Goal: Task Accomplishment & Management: Complete application form

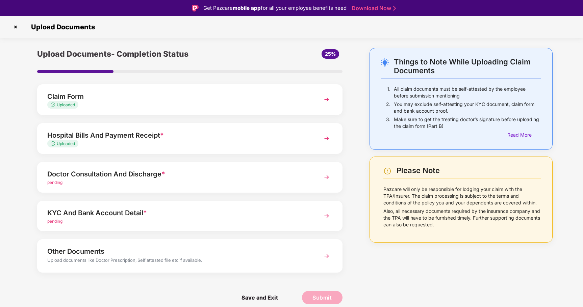
scroll to position [9, 0]
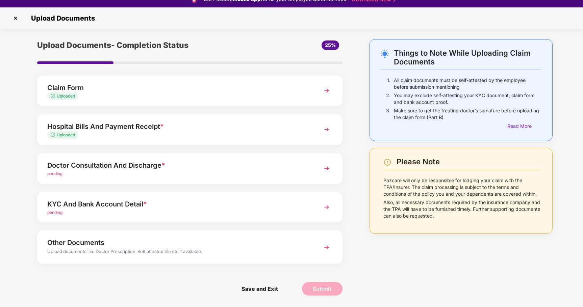
click at [282, 132] on div "Hospital Bills And Payment Receipt *" at bounding box center [177, 126] width 261 height 11
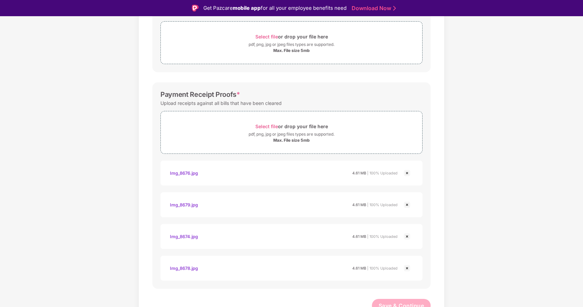
scroll to position [452, 0]
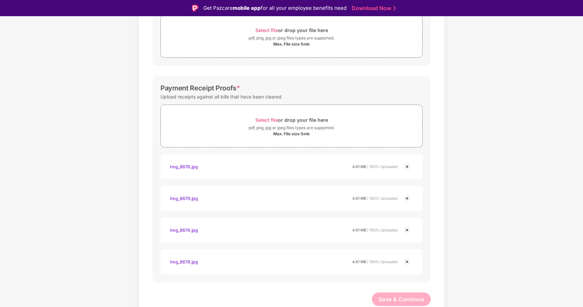
click at [191, 169] on div "Img_8676.jpg" at bounding box center [184, 166] width 28 height 11
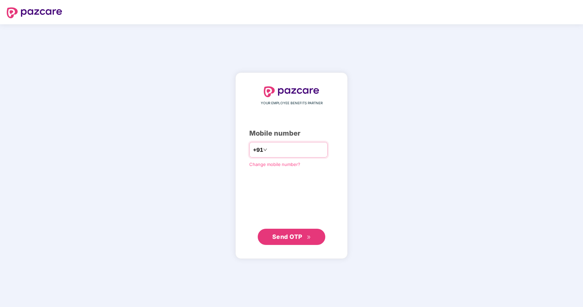
click at [294, 151] on input "number" at bounding box center [296, 150] width 55 height 11
type input "**********"
click at [296, 237] on span "Send OTP" at bounding box center [287, 236] width 30 height 7
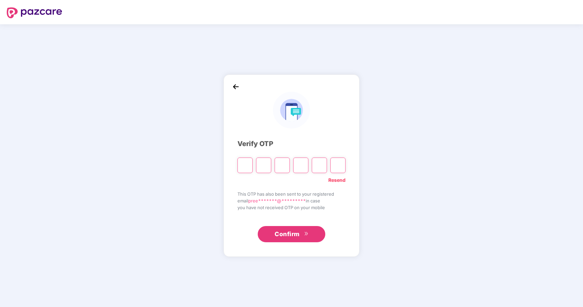
type input "*"
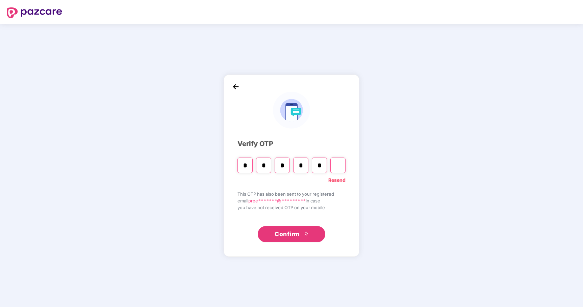
type input "*"
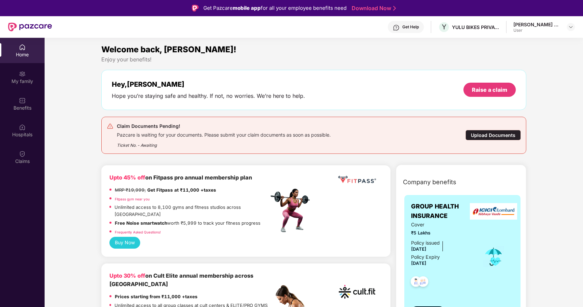
click at [473, 134] on div "Upload Documents" at bounding box center [493, 135] width 55 height 10
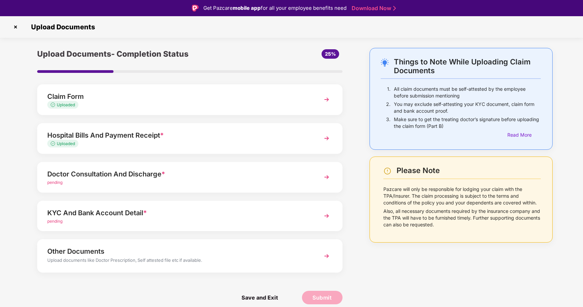
click at [210, 176] on div "Doctor Consultation And Discharge *" at bounding box center [177, 174] width 261 height 11
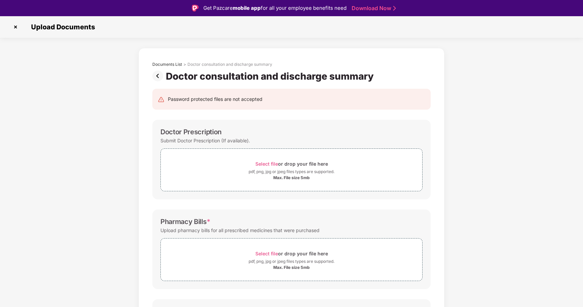
click at [159, 79] on img at bounding box center [159, 76] width 14 height 11
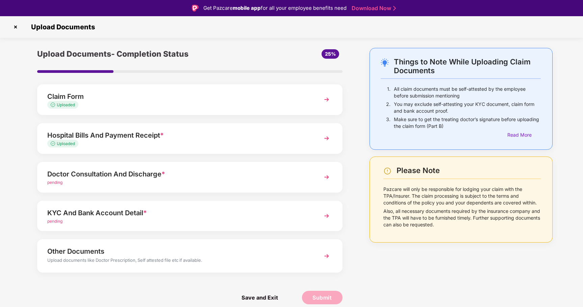
click at [173, 147] on div "Hospital Bills And Payment Receipt * Uploaded" at bounding box center [189, 138] width 305 height 31
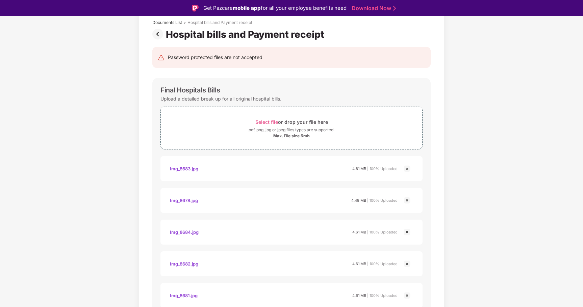
scroll to position [47, 0]
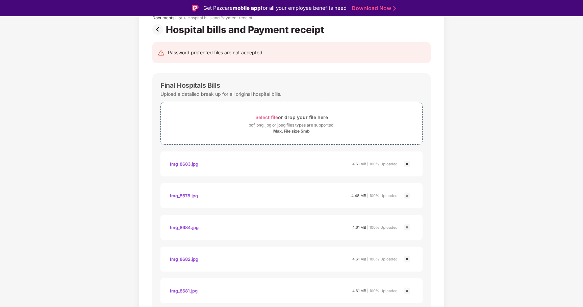
click at [405, 163] on img at bounding box center [407, 164] width 8 height 8
click at [405, 163] on icon "loading" at bounding box center [408, 163] width 12 height 12
click at [408, 165] on img at bounding box center [407, 164] width 8 height 8
click at [408, 165] on icon "loading" at bounding box center [408, 162] width 8 height 8
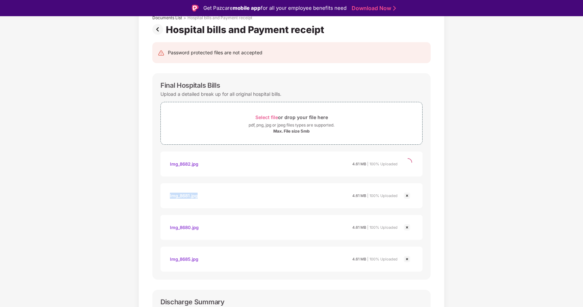
click at [408, 165] on icon "loading" at bounding box center [407, 162] width 9 height 9
click at [408, 165] on icon "loading" at bounding box center [407, 162] width 11 height 11
click at [408, 165] on icon "loading" at bounding box center [408, 162] width 8 height 8
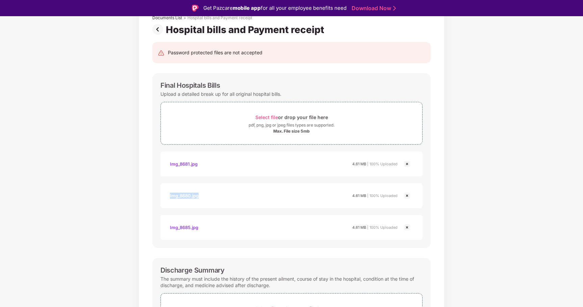
click at [408, 165] on img at bounding box center [407, 164] width 8 height 8
click at [408, 165] on icon "loading" at bounding box center [408, 163] width 12 height 12
click at [408, 165] on icon "loading" at bounding box center [408, 163] width 10 height 10
click at [408, 165] on icon "loading" at bounding box center [408, 163] width 12 height 12
click at [408, 165] on icon "loading" at bounding box center [407, 162] width 11 height 11
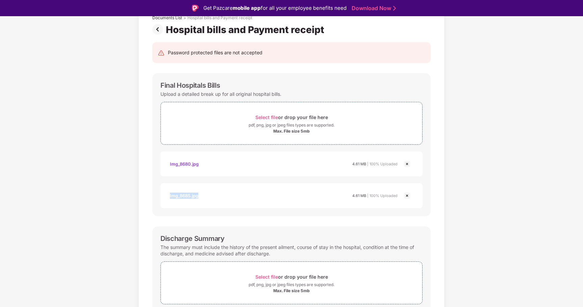
click at [408, 165] on img at bounding box center [407, 164] width 8 height 8
click at [408, 165] on icon "loading" at bounding box center [407, 162] width 11 height 11
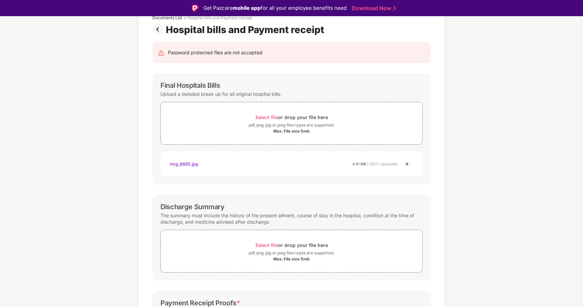
click at [408, 165] on img at bounding box center [407, 164] width 8 height 8
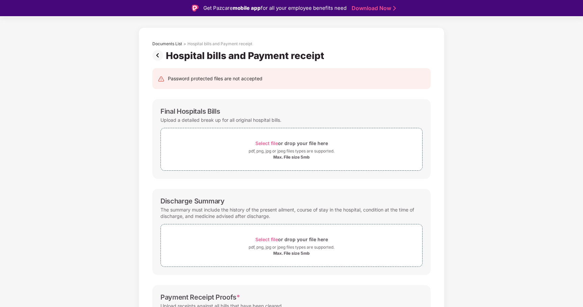
scroll to position [0, 0]
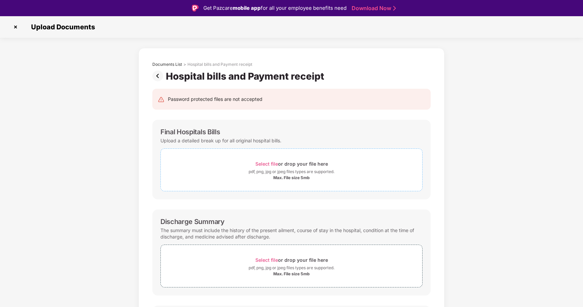
click at [267, 161] on span "Select file" at bounding box center [266, 164] width 23 height 6
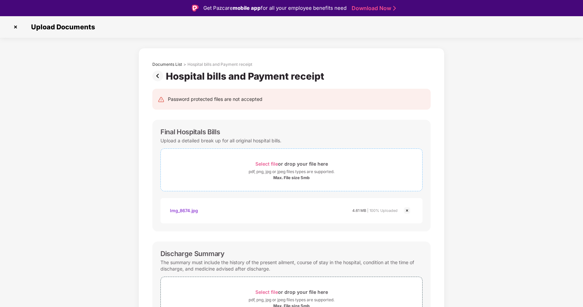
click at [272, 162] on span "Select file" at bounding box center [266, 164] width 23 height 6
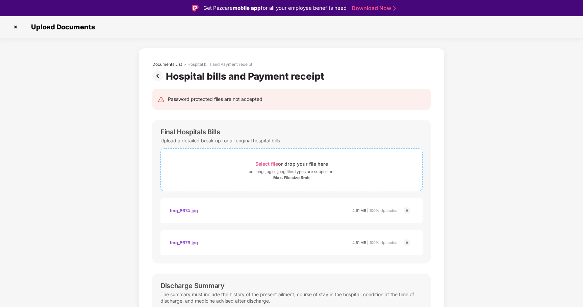
click at [267, 164] on span "Select file" at bounding box center [266, 164] width 23 height 6
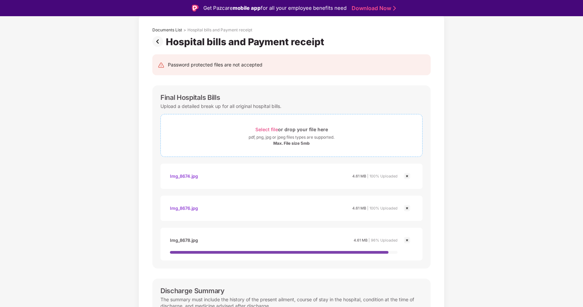
scroll to position [43, 0]
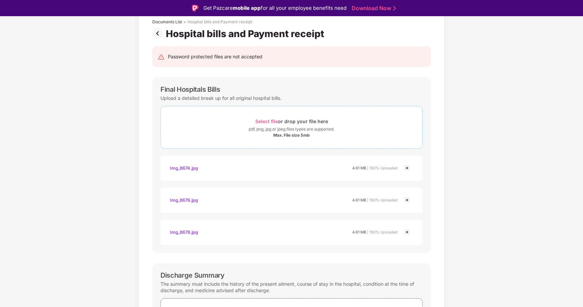
click at [263, 121] on span "Select file" at bounding box center [266, 122] width 23 height 6
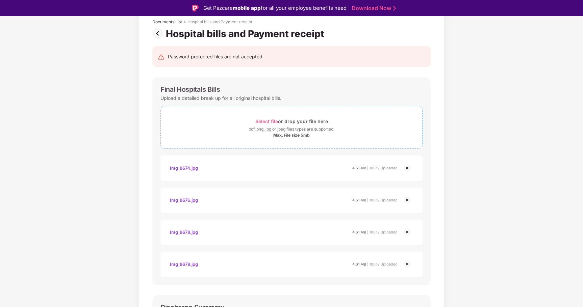
click at [262, 120] on span "Select file" at bounding box center [266, 122] width 23 height 6
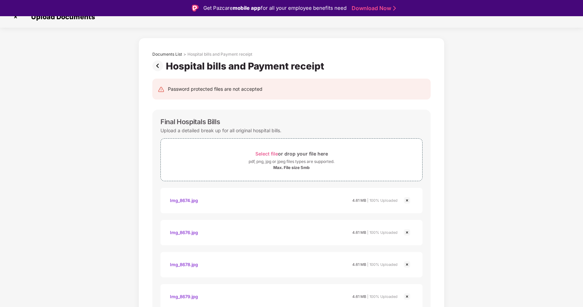
scroll to position [11, 0]
click at [273, 151] on span "Select file" at bounding box center [266, 153] width 23 height 6
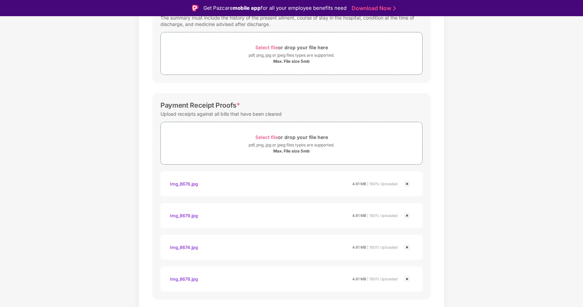
scroll to position [391, 0]
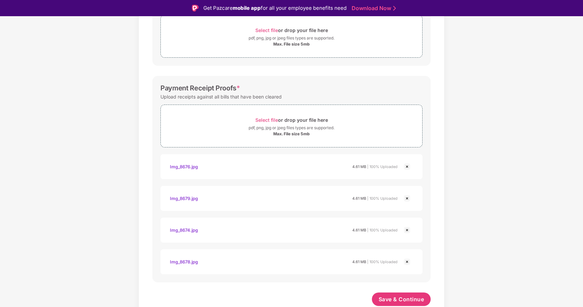
click at [407, 168] on img at bounding box center [407, 167] width 8 height 8
click at [407, 168] on icon "loading" at bounding box center [407, 165] width 11 height 11
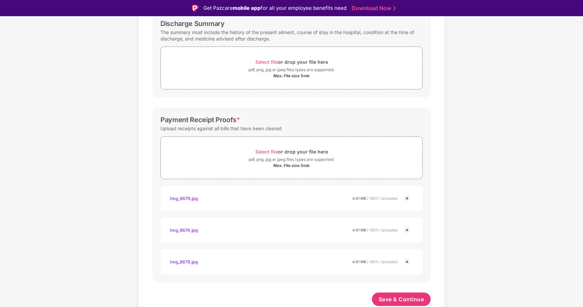
click at [406, 196] on img at bounding box center [407, 199] width 8 height 8
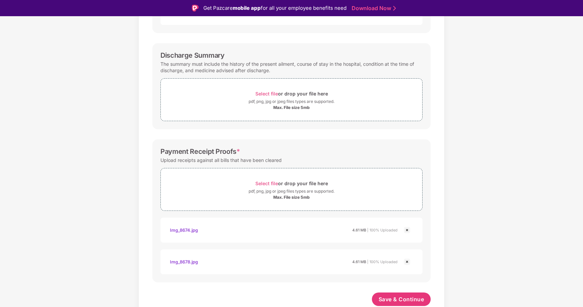
scroll to position [327, 0]
click at [406, 228] on img at bounding box center [407, 230] width 8 height 8
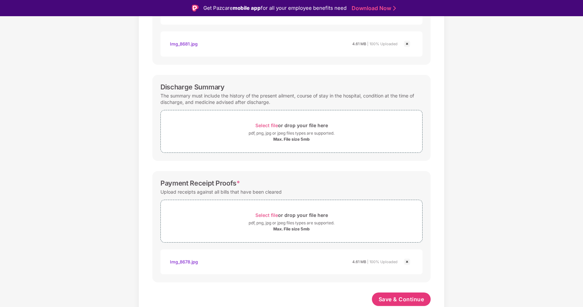
click at [407, 264] on img at bounding box center [407, 262] width 8 height 8
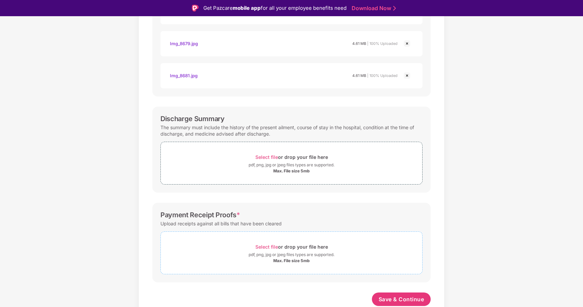
scroll to position [16, 0]
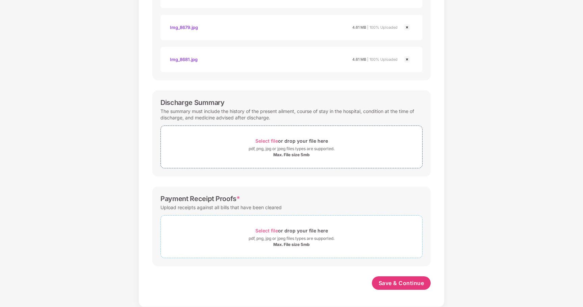
click at [266, 230] on span "Select file" at bounding box center [266, 231] width 23 height 6
click at [273, 231] on span "Select file" at bounding box center [266, 231] width 23 height 6
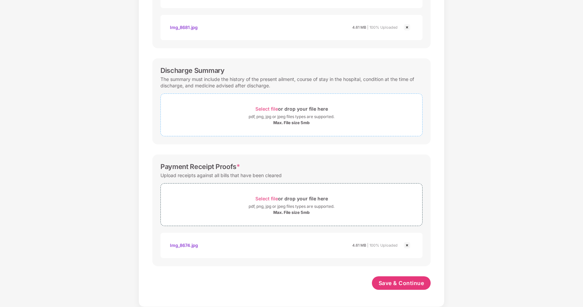
scroll to position [296, 0]
click at [269, 202] on div "Select file or drop your file here" at bounding box center [291, 198] width 73 height 9
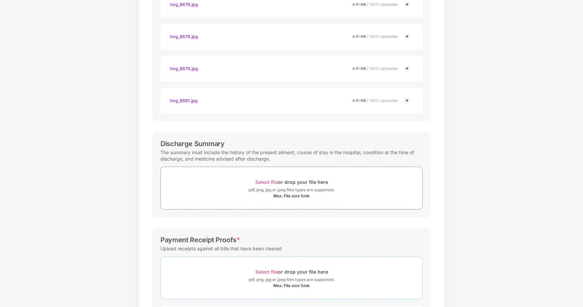
scroll to position [328, 0]
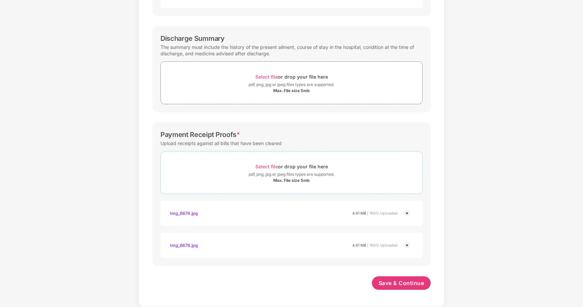
click at [266, 163] on div "Select file or drop your file here" at bounding box center [291, 166] width 73 height 9
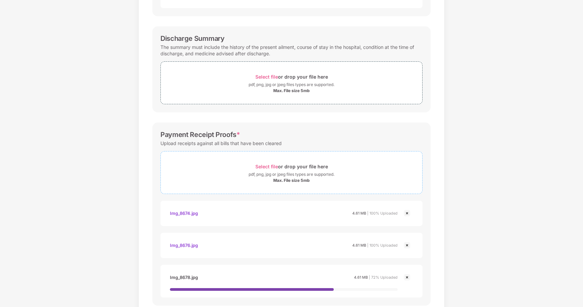
click at [262, 163] on div "Select file or drop your file here" at bounding box center [291, 166] width 73 height 9
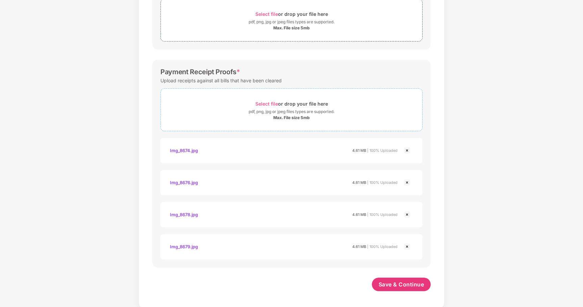
scroll to position [392, 0]
click at [265, 100] on span "Select file" at bounding box center [266, 103] width 23 height 6
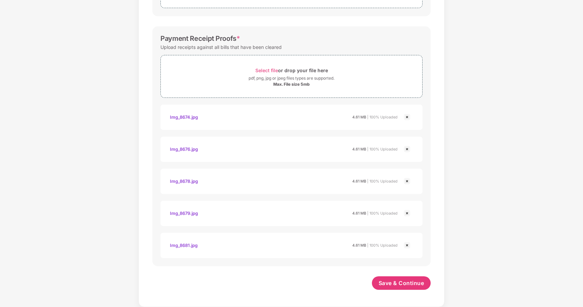
scroll to position [424, 0]
click at [410, 279] on button "Save & Continue" at bounding box center [401, 284] width 59 height 14
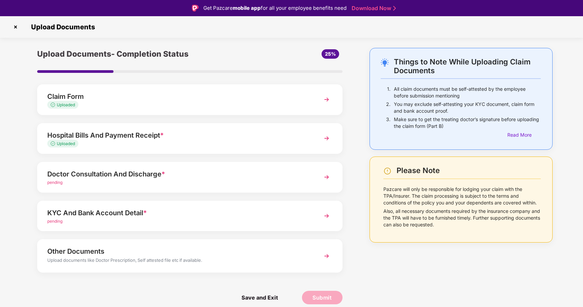
click at [266, 189] on div "Doctor Consultation And Discharge * pending" at bounding box center [189, 177] width 305 height 31
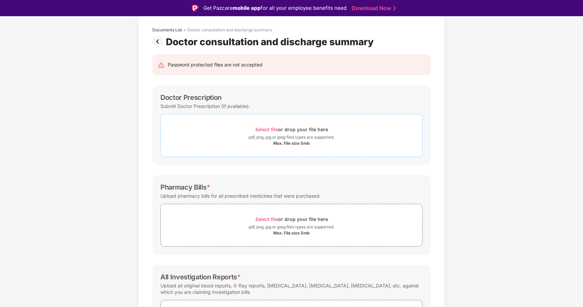
scroll to position [31, 0]
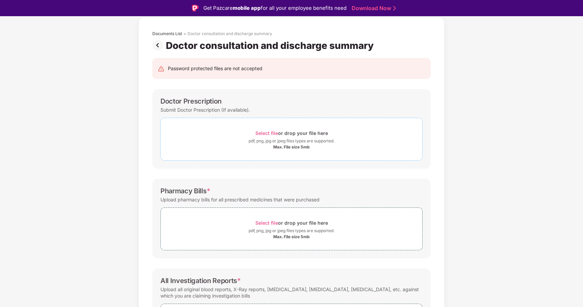
click at [268, 132] on span "Select file" at bounding box center [266, 133] width 23 height 6
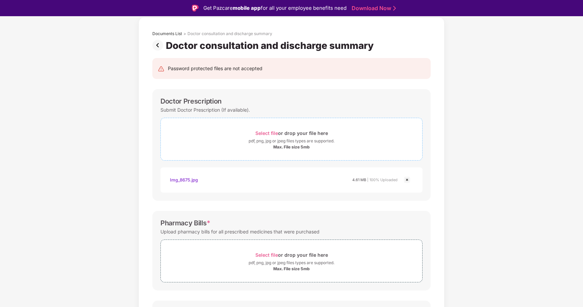
click at [269, 133] on span "Select file" at bounding box center [266, 133] width 23 height 6
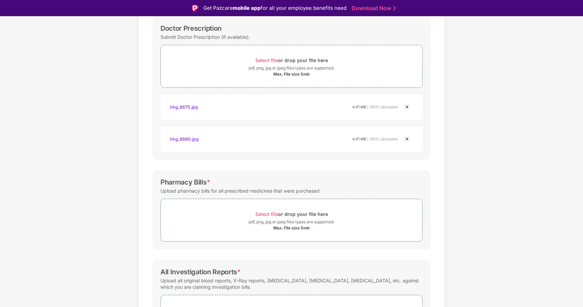
scroll to position [167, 0]
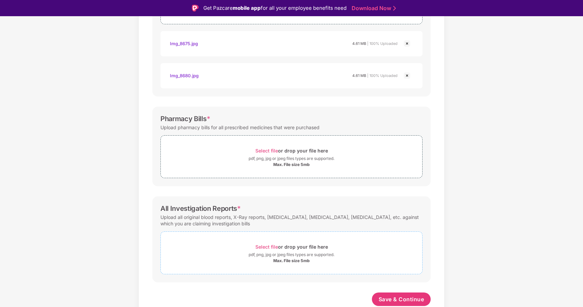
click at [272, 247] on span "Select file" at bounding box center [266, 247] width 23 height 6
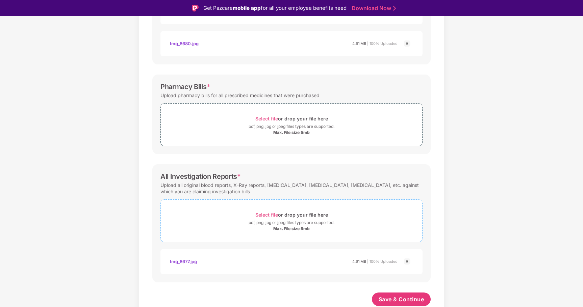
scroll to position [199, 0]
click at [266, 211] on div "Select file or drop your file here" at bounding box center [291, 214] width 73 height 9
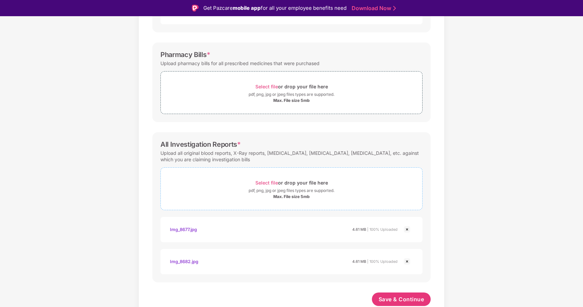
click at [268, 174] on span "Select file or drop your file here pdf, png, jpg or jpeg files types are suppor…" at bounding box center [291, 189] width 261 height 32
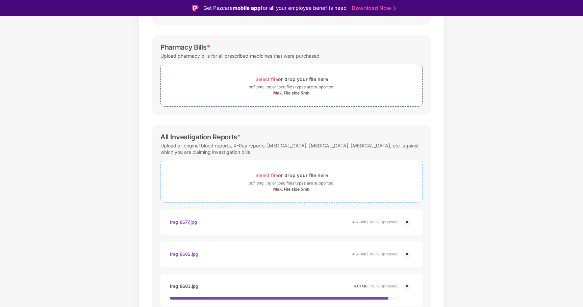
click at [273, 173] on span "Select file" at bounding box center [266, 176] width 23 height 6
click at [267, 175] on span "Select file" at bounding box center [266, 176] width 23 height 6
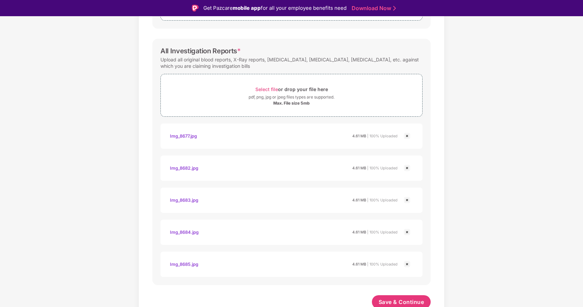
scroll to position [328, 0]
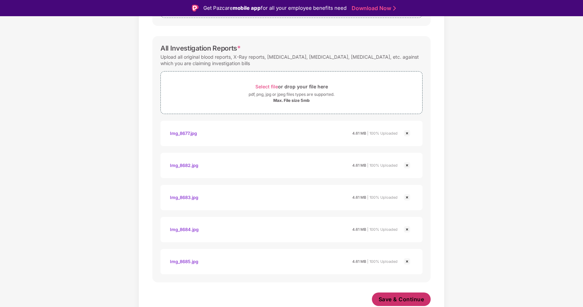
click at [410, 296] on button "Save & Continue" at bounding box center [401, 300] width 59 height 14
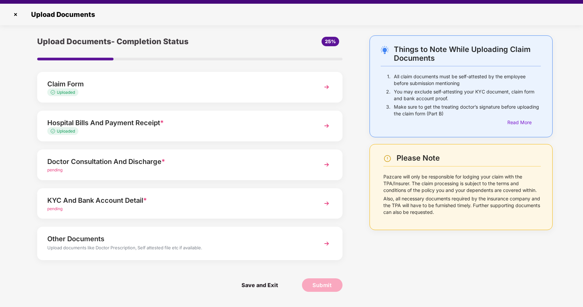
scroll to position [15, 0]
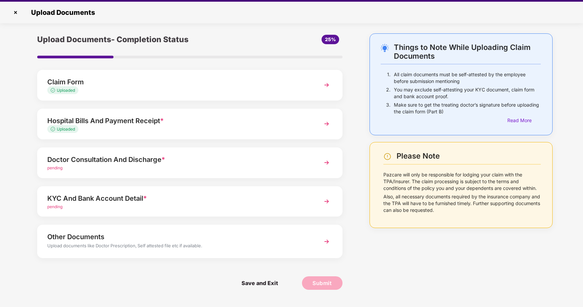
click at [283, 168] on div "pending" at bounding box center [177, 168] width 261 height 6
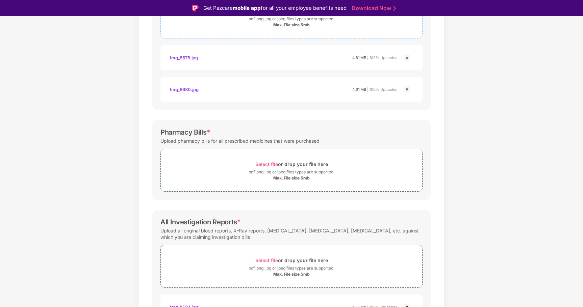
scroll to position [154, 0]
click at [275, 162] on span "Select file" at bounding box center [266, 164] width 23 height 6
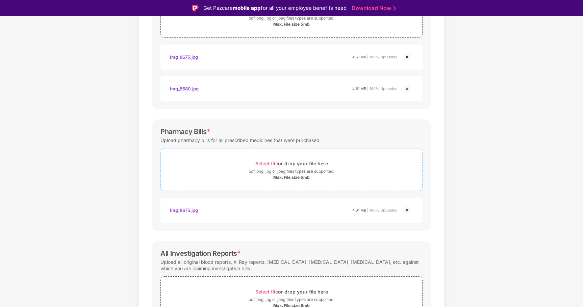
click at [268, 162] on span "Select file" at bounding box center [266, 164] width 23 height 6
click at [407, 210] on img at bounding box center [407, 210] width 8 height 8
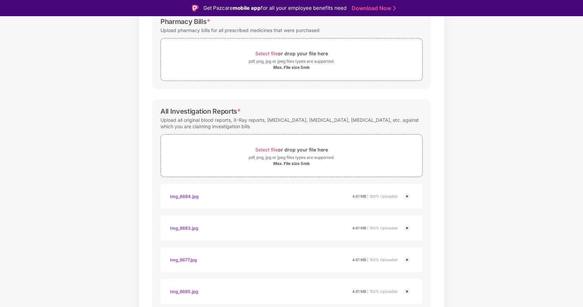
scroll to position [0, 0]
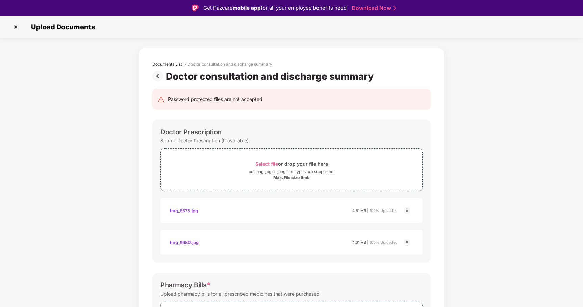
click at [156, 76] on img at bounding box center [159, 76] width 14 height 11
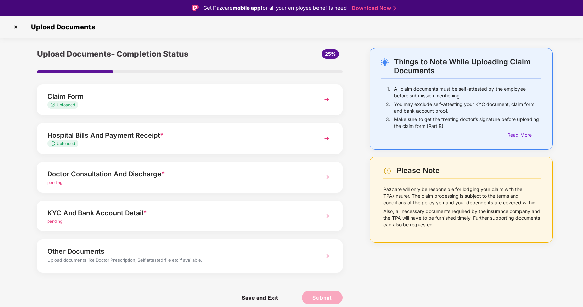
scroll to position [16, 0]
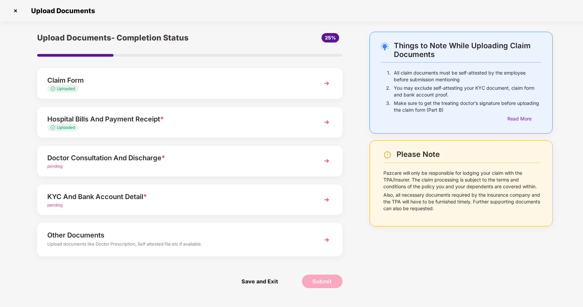
click at [234, 170] on div "Doctor Consultation And Discharge * pending" at bounding box center [189, 161] width 305 height 31
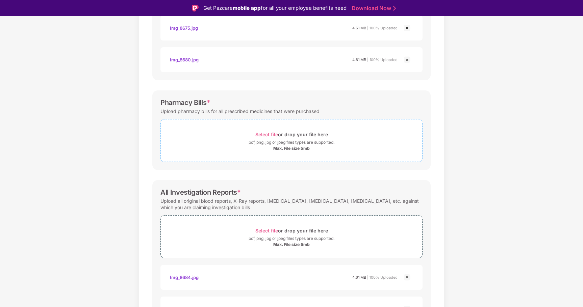
scroll to position [178, 0]
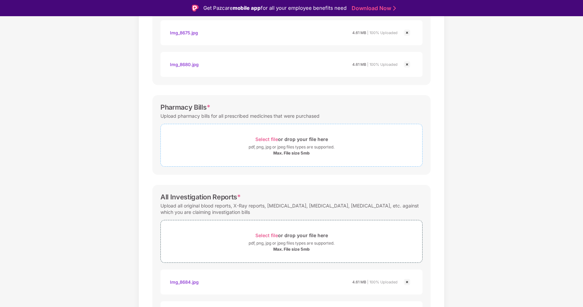
click at [264, 139] on span "Select file" at bounding box center [266, 139] width 23 height 6
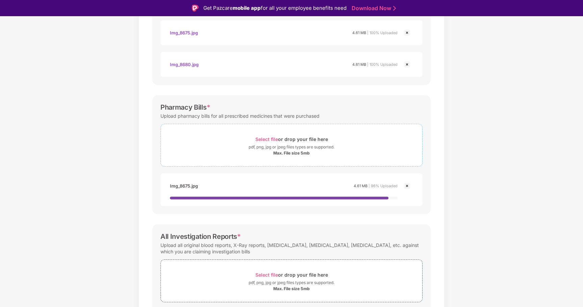
click at [265, 139] on span "Select file" at bounding box center [266, 139] width 23 height 6
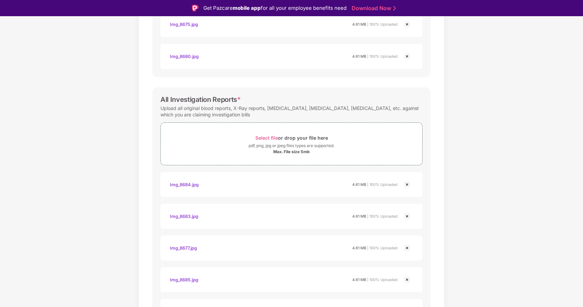
scroll to position [390, 0]
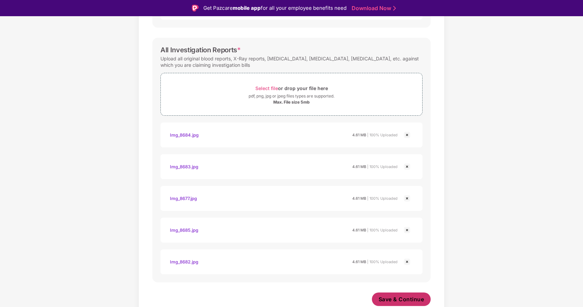
click at [388, 299] on span "Save & Continue" at bounding box center [402, 299] width 46 height 7
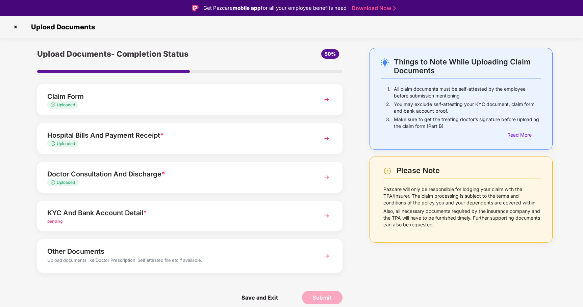
click at [185, 217] on div "KYC And Bank Account Detail *" at bounding box center [177, 213] width 261 height 11
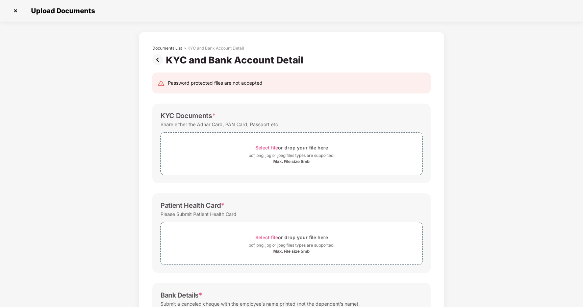
click at [158, 63] on img at bounding box center [159, 59] width 14 height 11
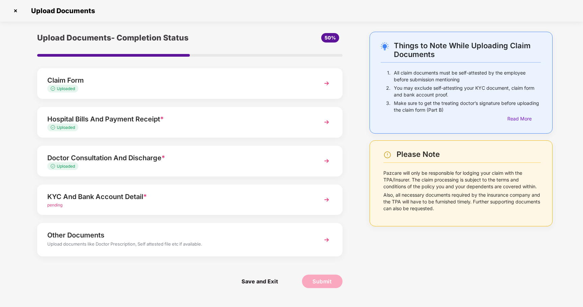
click at [216, 242] on div "Upload documents like Doctor Prescription, Self attested file etc if available." at bounding box center [177, 245] width 261 height 9
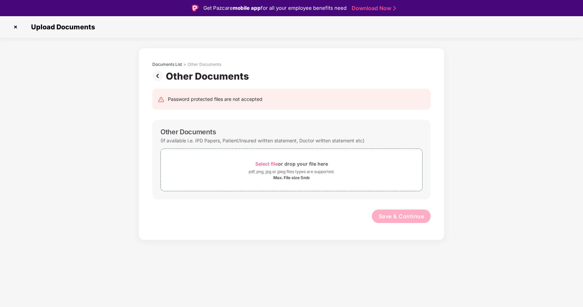
click at [158, 78] on img at bounding box center [159, 76] width 14 height 11
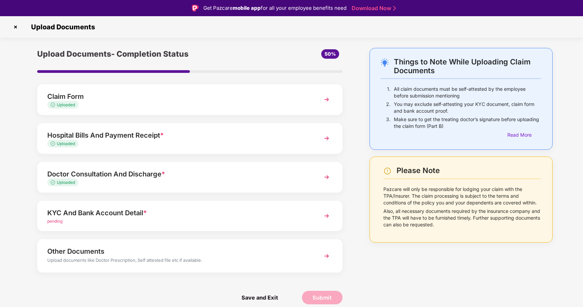
scroll to position [16, 0]
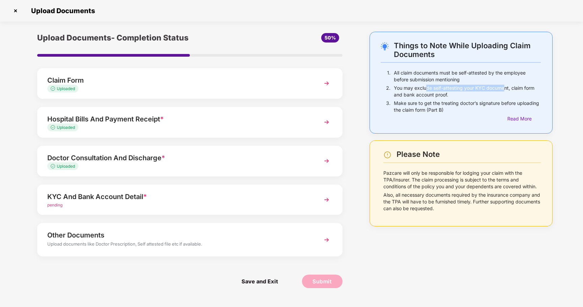
drag, startPoint x: 426, startPoint y: 88, endPoint x: 504, endPoint y: 87, distance: 77.7
click at [504, 87] on p "You may exclude self-attesting your KYC document, claim form and bank account p…" at bounding box center [467, 92] width 147 height 14
click at [496, 93] on p "You may exclude self-attesting your KYC document, claim form and bank account p…" at bounding box center [467, 92] width 147 height 14
click at [517, 120] on div "Read More" at bounding box center [523, 118] width 33 height 7
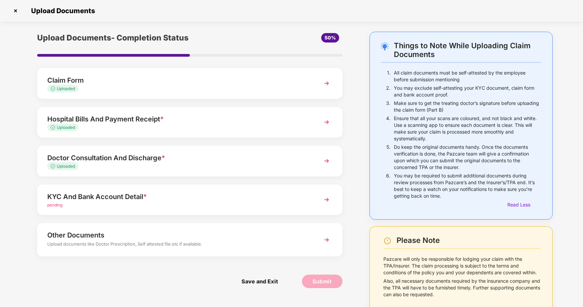
scroll to position [11, 0]
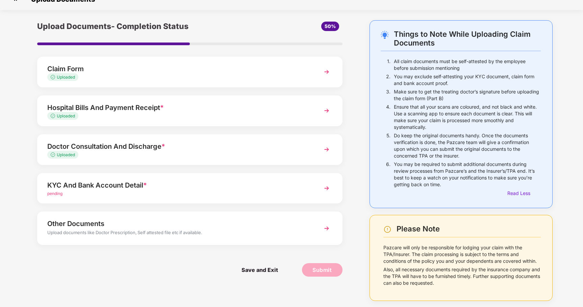
click at [249, 200] on div "KYC And Bank Account Detail * pending" at bounding box center [189, 188] width 305 height 31
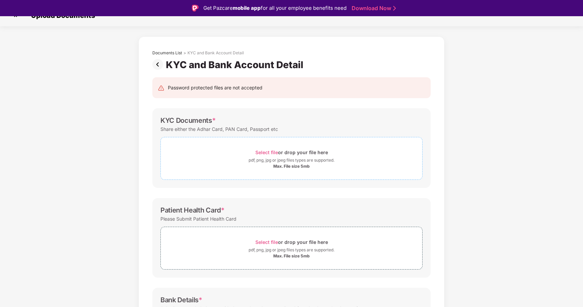
click at [262, 152] on span "Select file" at bounding box center [266, 153] width 23 height 6
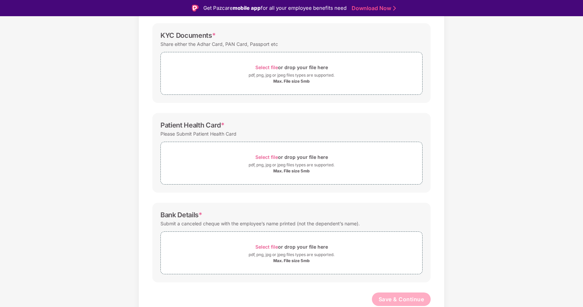
scroll to position [77, 0]
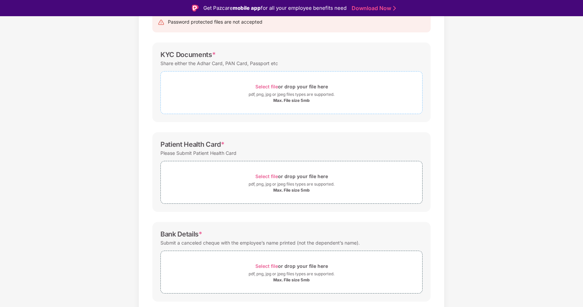
click at [267, 85] on span "Select file" at bounding box center [266, 87] width 23 height 6
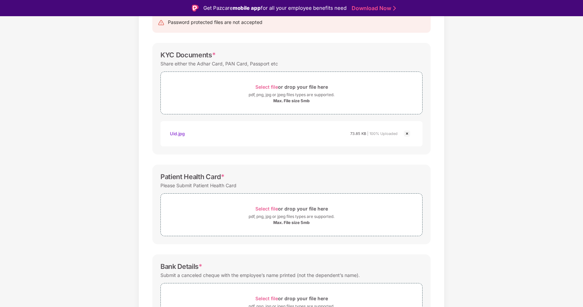
scroll to position [129, 0]
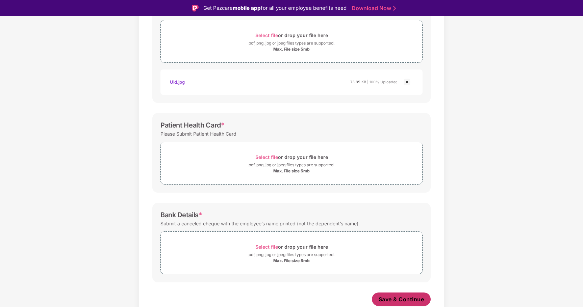
click at [399, 302] on span "Save & Continue" at bounding box center [402, 299] width 46 height 7
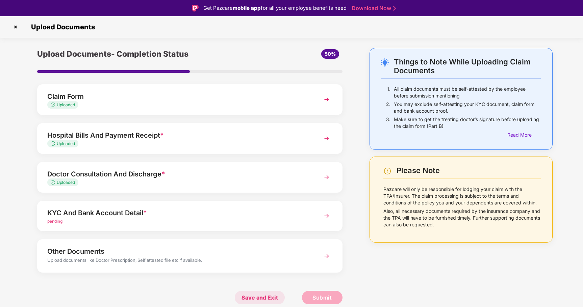
scroll to position [16, 0]
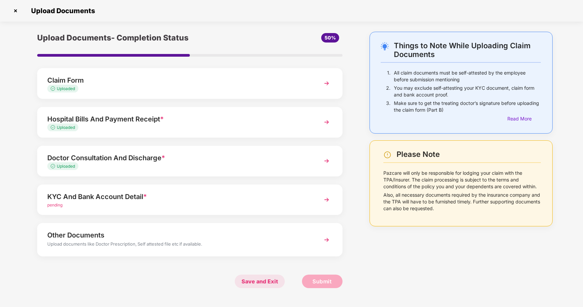
click at [250, 279] on span "Save and Exit" at bounding box center [260, 282] width 50 height 14
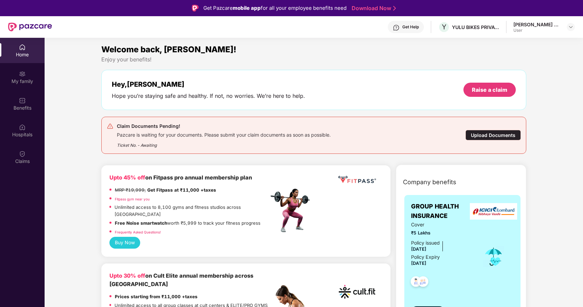
click at [496, 136] on div "Upload Documents" at bounding box center [493, 135] width 55 height 10
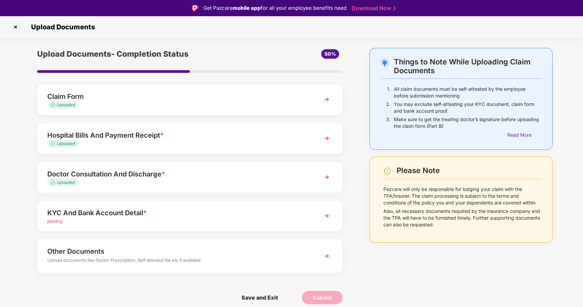
scroll to position [16, 0]
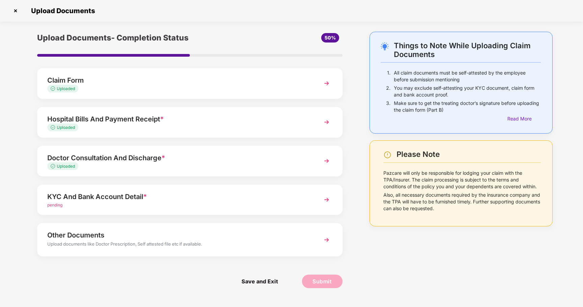
click at [277, 206] on div "pending" at bounding box center [177, 205] width 261 height 6
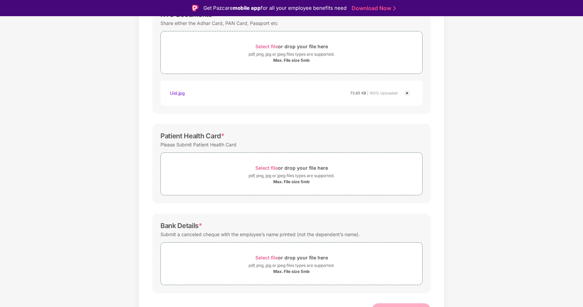
scroll to position [118, 0]
drag, startPoint x: 160, startPoint y: 135, endPoint x: 222, endPoint y: 136, distance: 61.8
click at [222, 136] on div "Patient Health Card *" at bounding box center [192, 136] width 64 height 8
copy div "Patient Health Card"
click at [442, 74] on div "Documents List > KYC and Bank Account Detail KYC and Bank Account Detail Passwo…" at bounding box center [292, 132] width 306 height 404
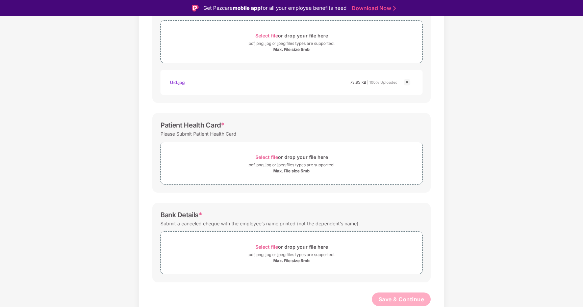
scroll to position [0, 0]
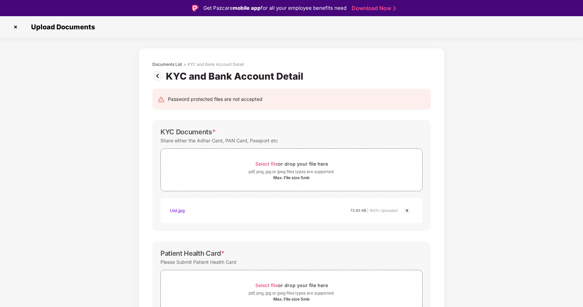
click at [14, 28] on img at bounding box center [15, 27] width 11 height 11
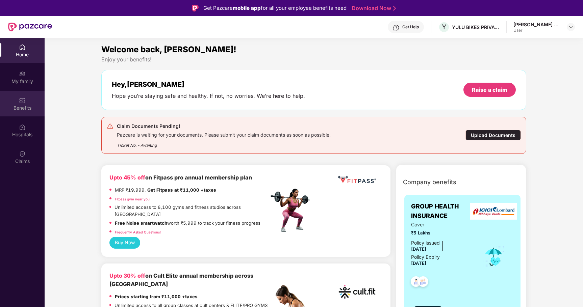
click at [24, 105] on div "Benefits" at bounding box center [22, 108] width 45 height 7
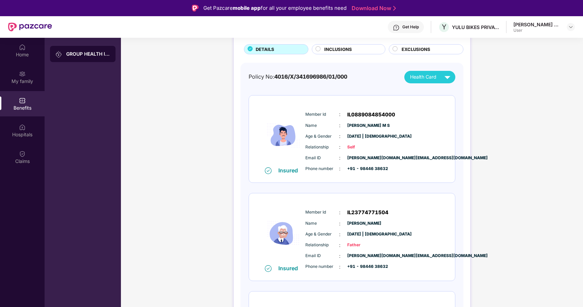
scroll to position [42, 0]
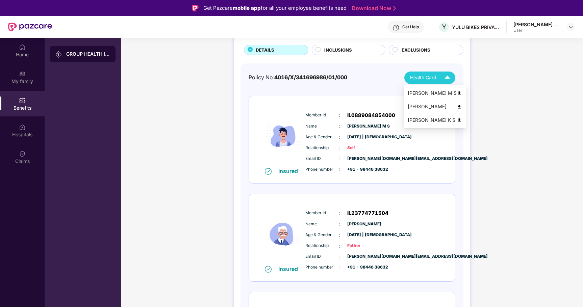
click at [436, 91] on div "[PERSON_NAME] M S" at bounding box center [435, 93] width 54 height 7
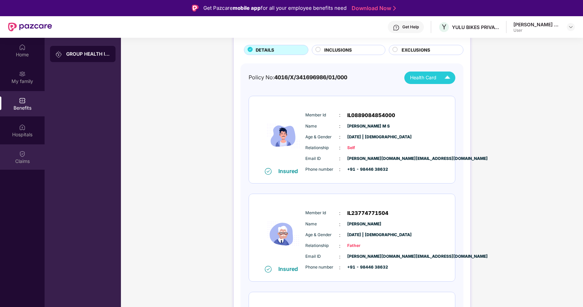
click at [24, 159] on div "Claims" at bounding box center [22, 161] width 45 height 7
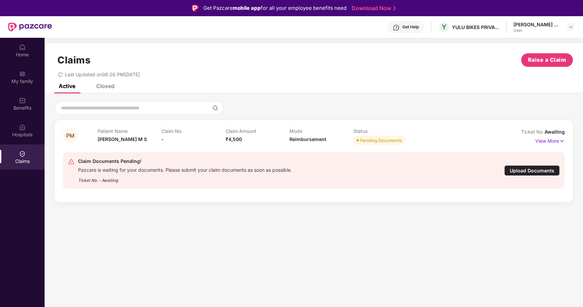
click at [517, 169] on div "Upload Documents" at bounding box center [531, 171] width 55 height 10
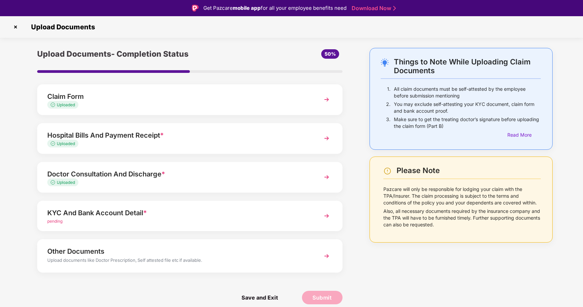
click at [197, 212] on div "KYC And Bank Account Detail *" at bounding box center [177, 213] width 261 height 11
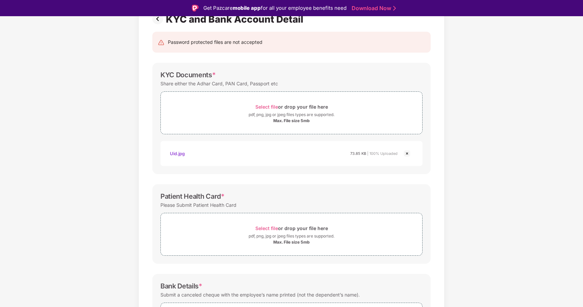
scroll to position [128, 0]
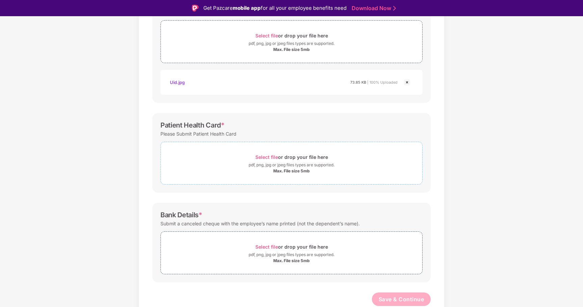
click at [270, 158] on span "Select file" at bounding box center [266, 157] width 23 height 6
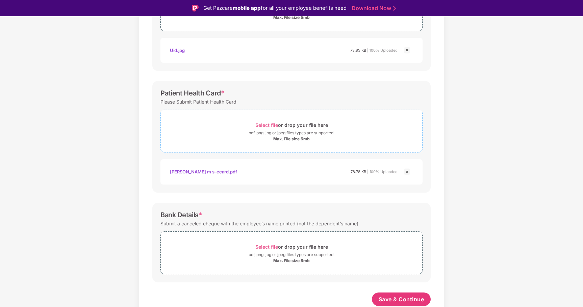
scroll to position [16, 0]
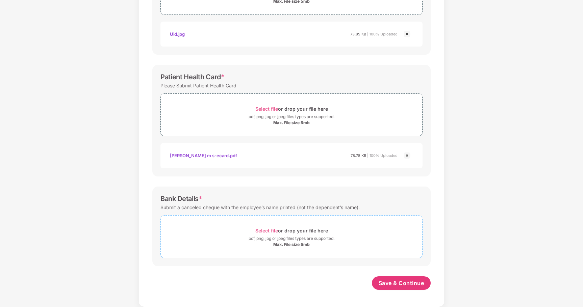
click at [271, 230] on span "Select file" at bounding box center [266, 231] width 23 height 6
click at [268, 231] on span "Select file" at bounding box center [266, 231] width 23 height 6
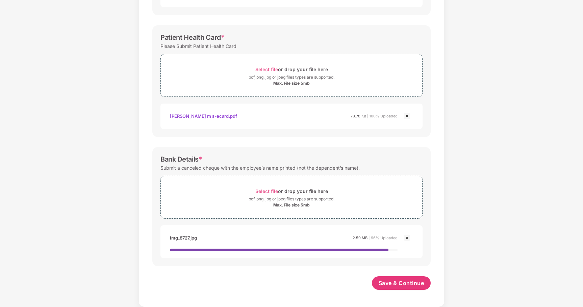
scroll to position [192, 0]
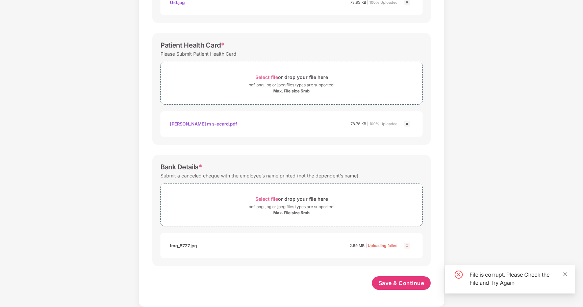
click at [566, 273] on icon "close" at bounding box center [565, 274] width 5 height 5
click at [406, 244] on img at bounding box center [407, 246] width 8 height 8
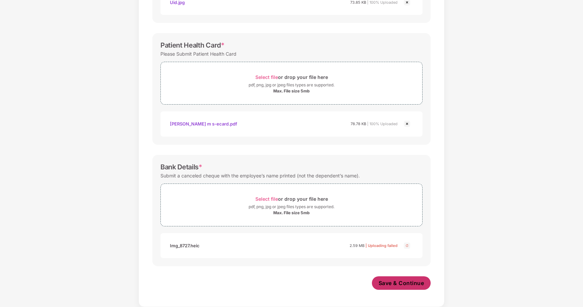
click at [408, 286] on span "Save & Continue" at bounding box center [402, 283] width 46 height 7
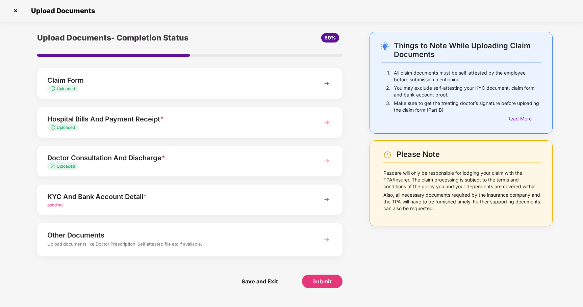
click at [286, 205] on div "pending" at bounding box center [177, 205] width 261 height 6
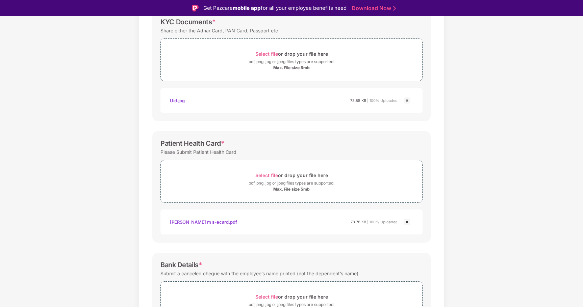
scroll to position [160, 0]
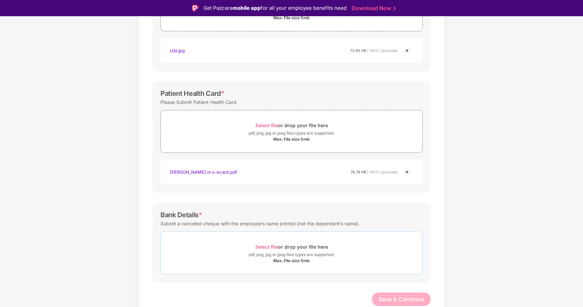
click at [261, 248] on span "Select file" at bounding box center [266, 247] width 23 height 6
click at [271, 244] on span "Select file" at bounding box center [266, 247] width 23 height 6
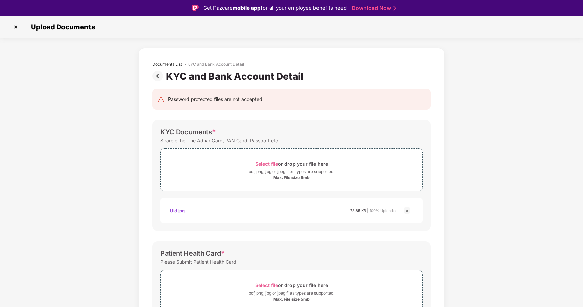
scroll to position [192, 0]
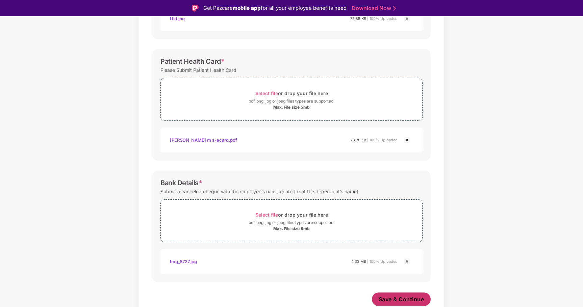
click at [385, 295] on button "Save & Continue" at bounding box center [401, 300] width 59 height 14
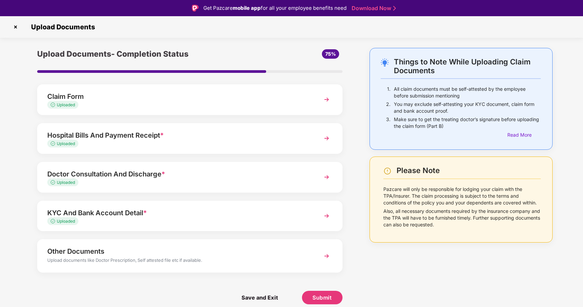
scroll to position [16, 0]
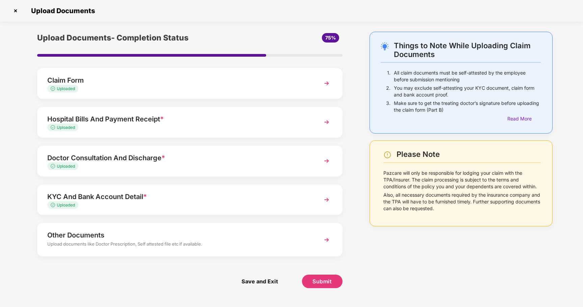
click at [319, 241] on div "Other Documents Upload documents like Doctor Prescription, Self attested file e…" at bounding box center [189, 239] width 305 height 33
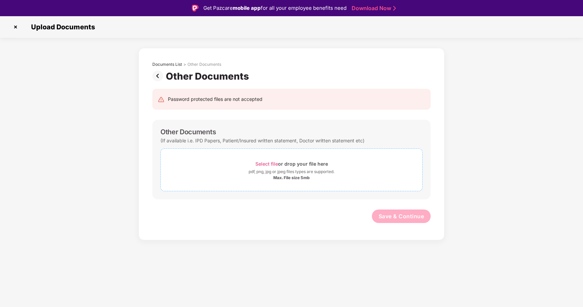
click at [272, 164] on span "Select file" at bounding box center [266, 164] width 23 height 6
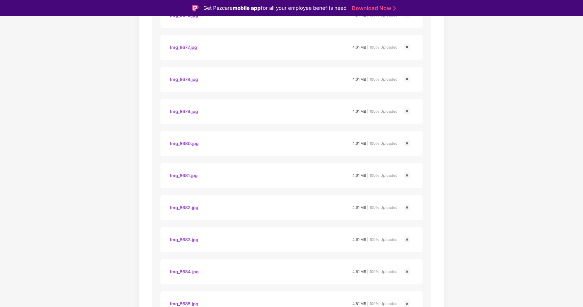
scroll to position [302, 0]
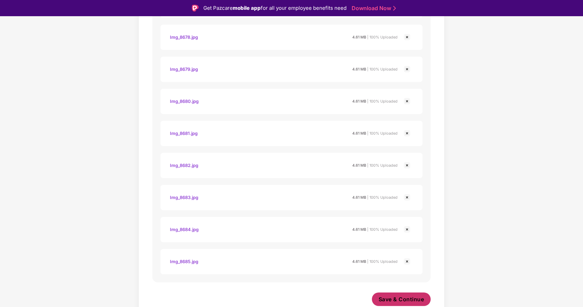
click at [396, 298] on span "Save & Continue" at bounding box center [402, 299] width 46 height 7
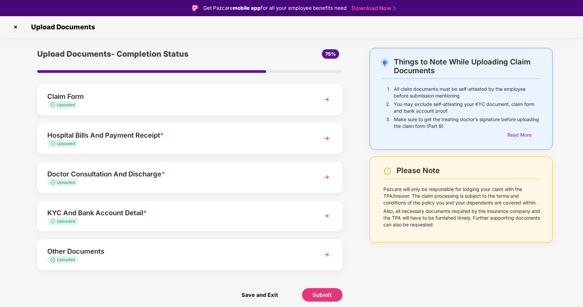
scroll to position [16, 0]
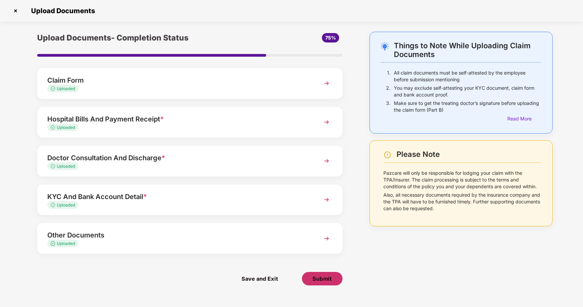
click at [319, 278] on span "Submit" at bounding box center [321, 278] width 19 height 7
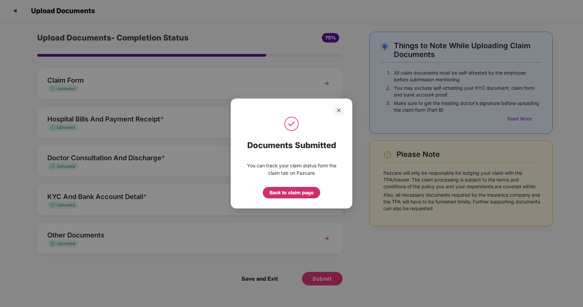
click at [279, 191] on div "Back to claim page" at bounding box center [292, 192] width 44 height 7
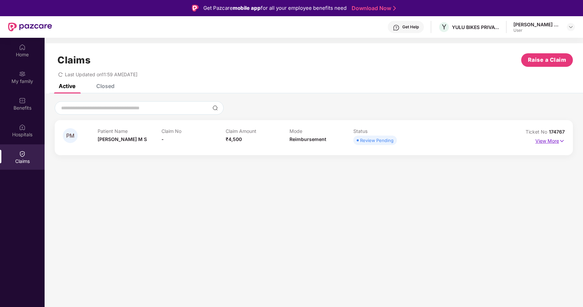
click at [549, 140] on p "View More" at bounding box center [549, 140] width 29 height 9
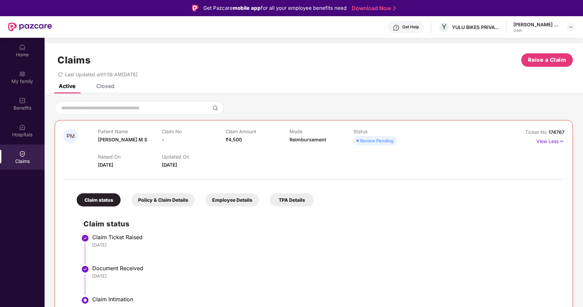
scroll to position [38, 0]
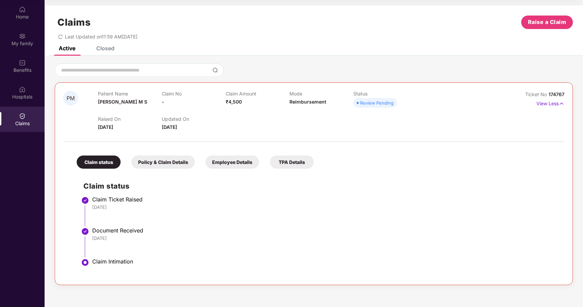
click at [179, 161] on div "Policy & Claim Details" at bounding box center [163, 162] width 64 height 13
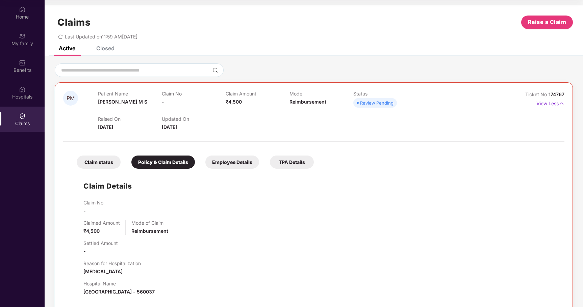
click at [217, 164] on div "Employee Details" at bounding box center [232, 162] width 54 height 13
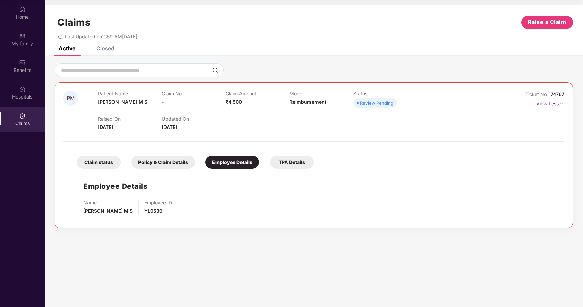
click at [277, 173] on div "Employee Details Name Preetham M S Employee ID YL0530" at bounding box center [314, 196] width 488 height 48
click at [285, 168] on div "TPA Details" at bounding box center [292, 162] width 44 height 13
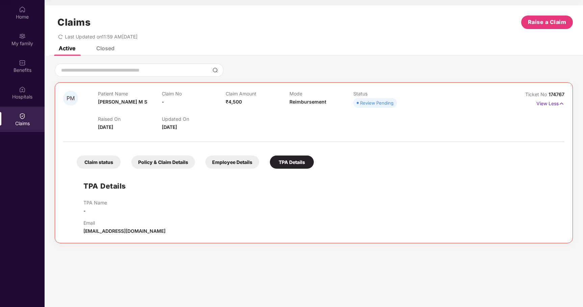
click at [122, 164] on div "Claim status Policy & Claim Details Employee Details TPA Details" at bounding box center [192, 159] width 244 height 20
click at [117, 165] on div "Claim status" at bounding box center [99, 162] width 44 height 13
